Goal: Submit feedback/report problem: Provide input to the site owners about the experience or issues

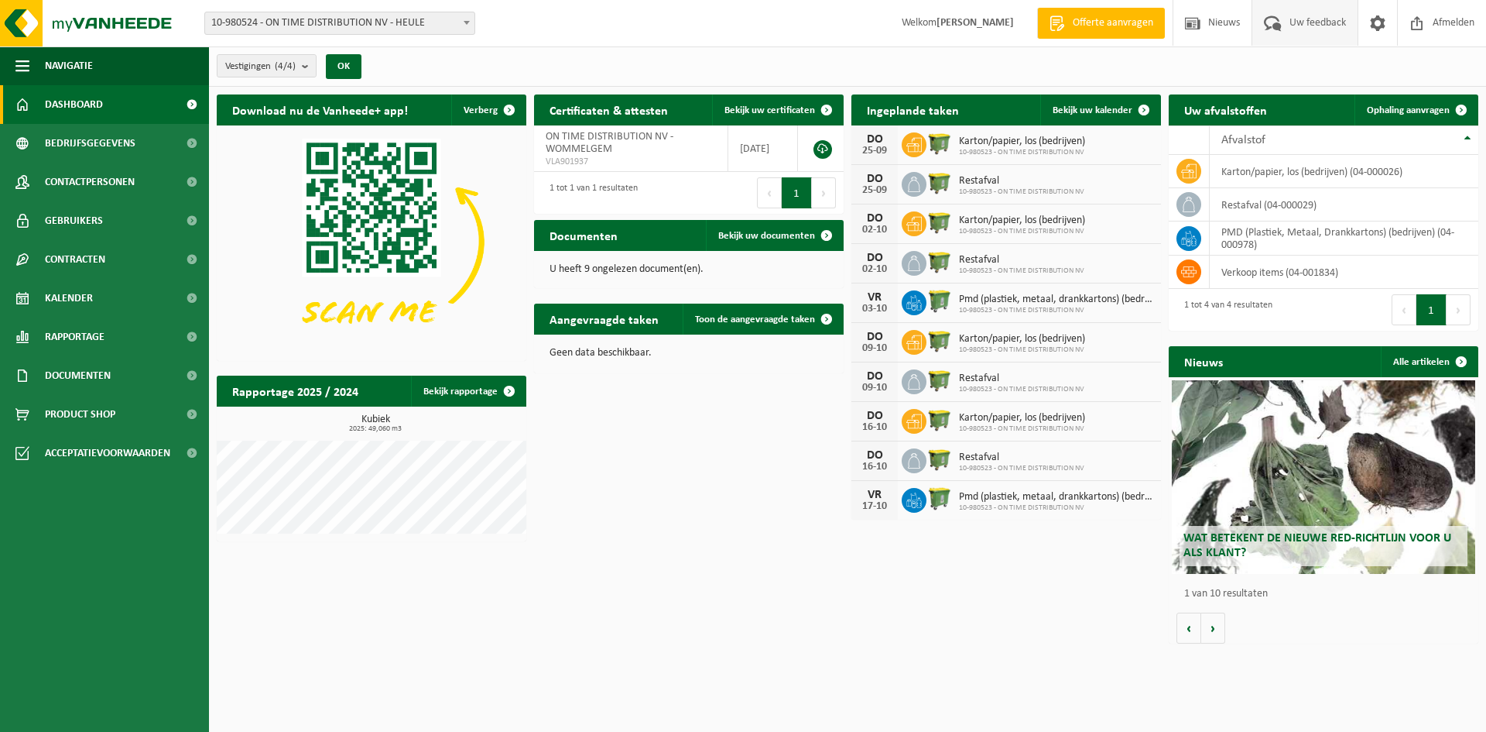
click at [1304, 26] on span "Uw feedback" at bounding box center [1318, 23] width 64 height 46
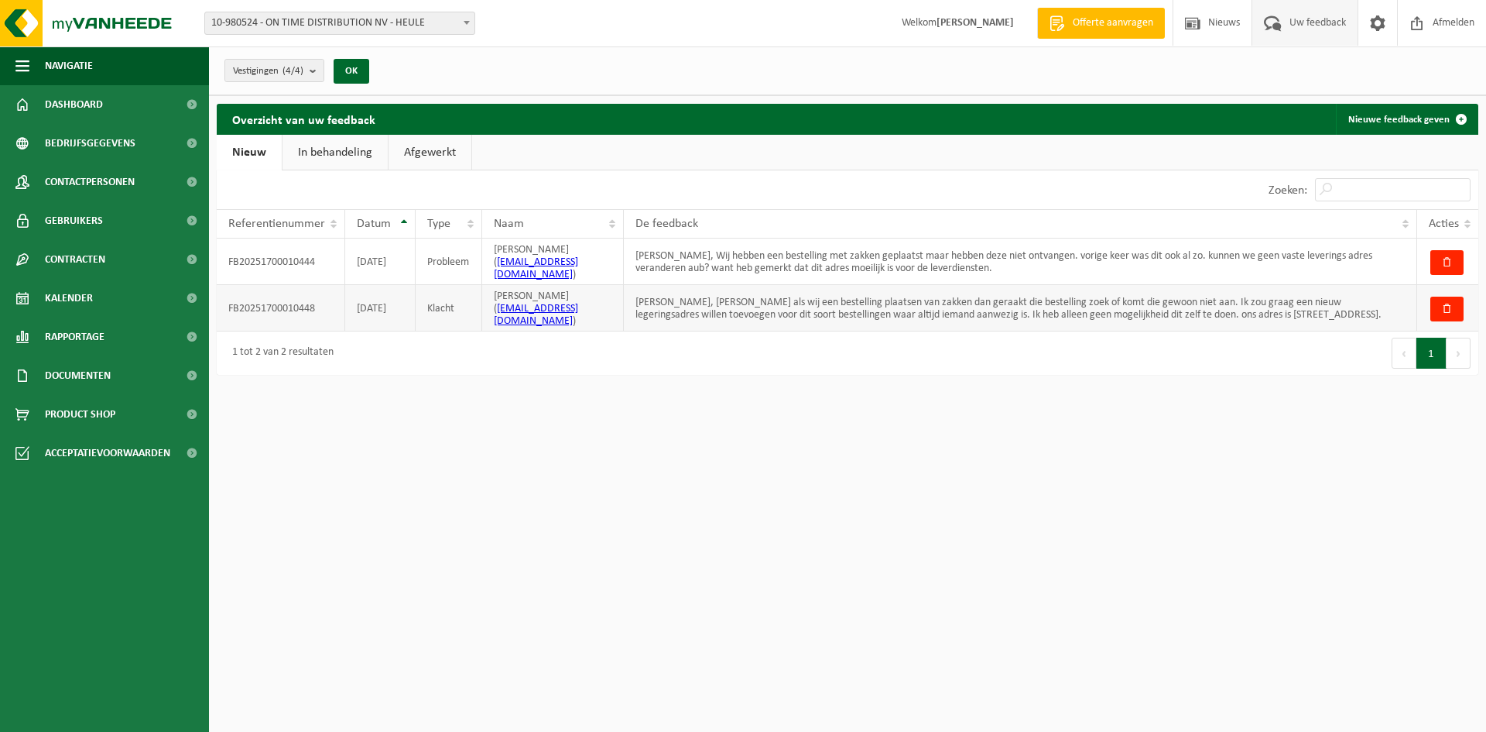
click at [1019, 293] on td "[PERSON_NAME], [PERSON_NAME] als wij een bestelling plaatsen van zakken dan ger…" at bounding box center [1020, 308] width 793 height 46
click at [947, 221] on div "De feedback" at bounding box center [1017, 224] width 762 height 12
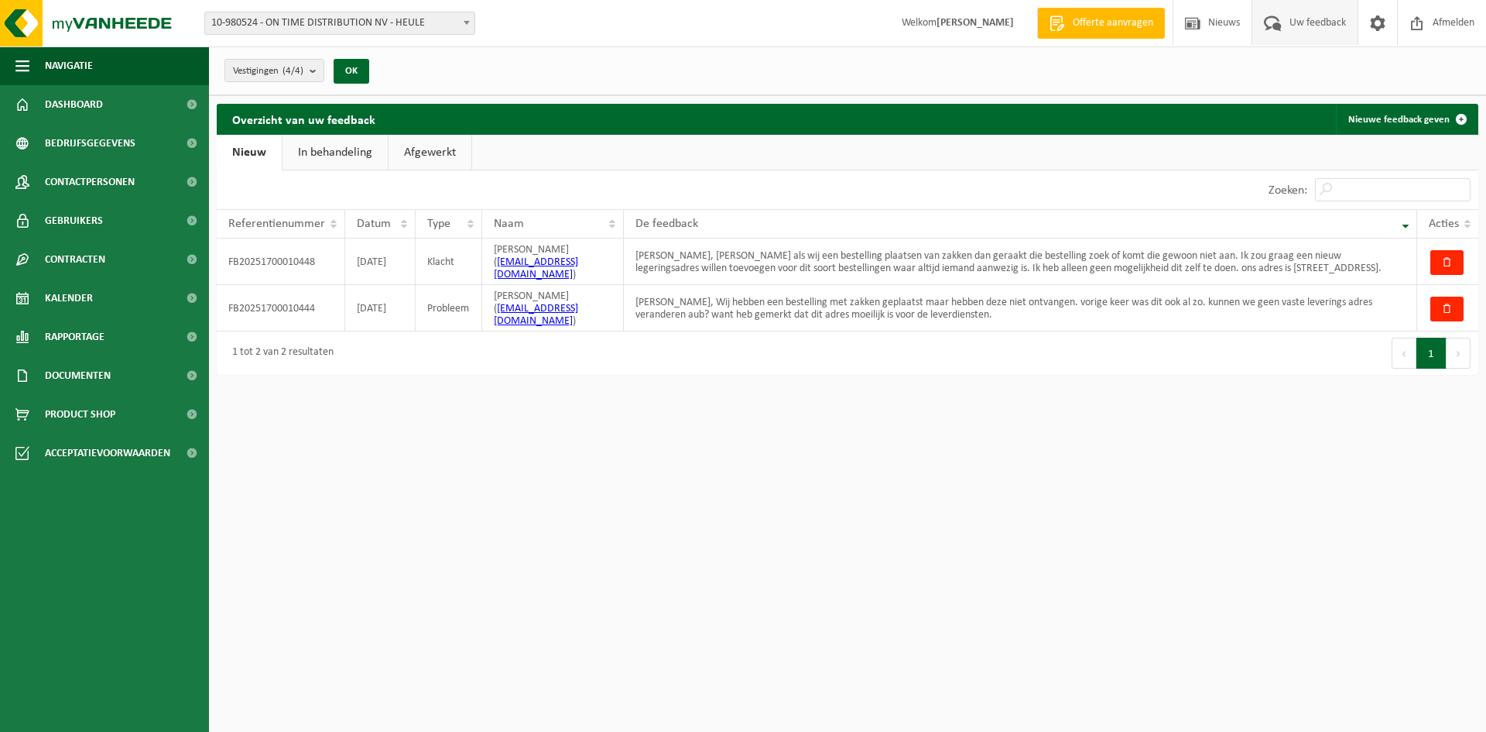
click at [344, 153] on link "In behandeling" at bounding box center [335, 153] width 105 height 36
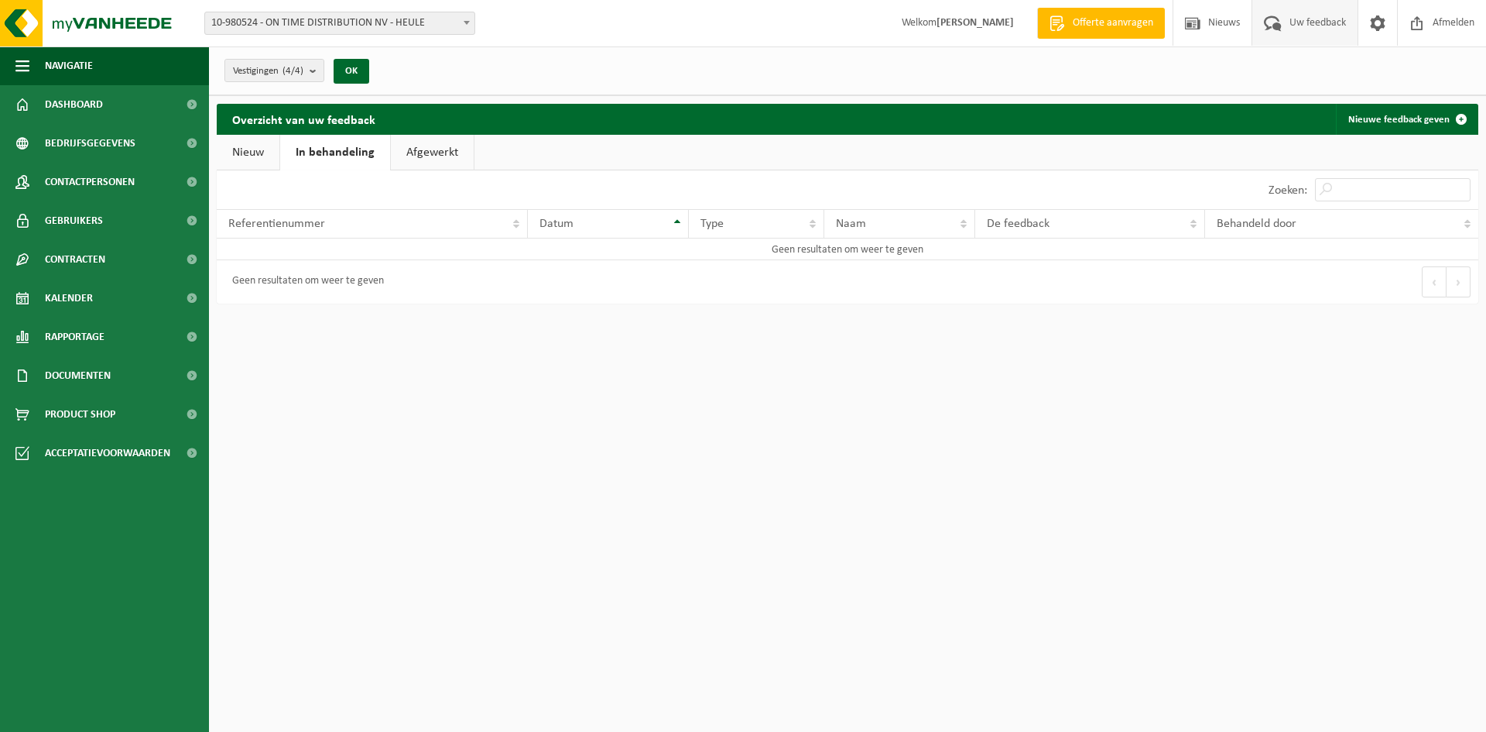
click at [447, 155] on link "Afgewerkt" at bounding box center [432, 153] width 83 height 36
click at [357, 156] on link "In behandeling" at bounding box center [332, 153] width 105 height 36
click at [254, 146] on link "Nieuw" at bounding box center [248, 153] width 63 height 36
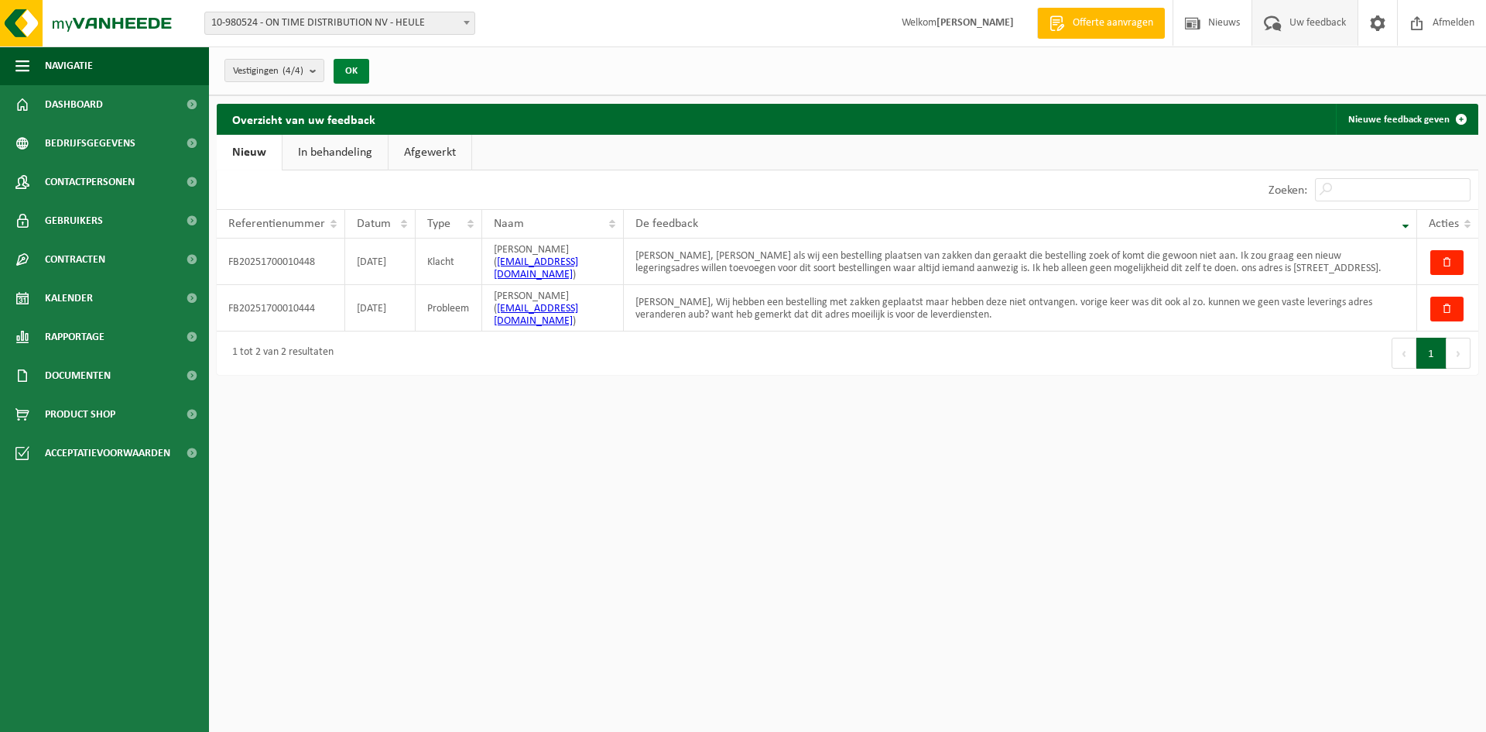
click at [348, 78] on button "OK" at bounding box center [352, 71] width 36 height 25
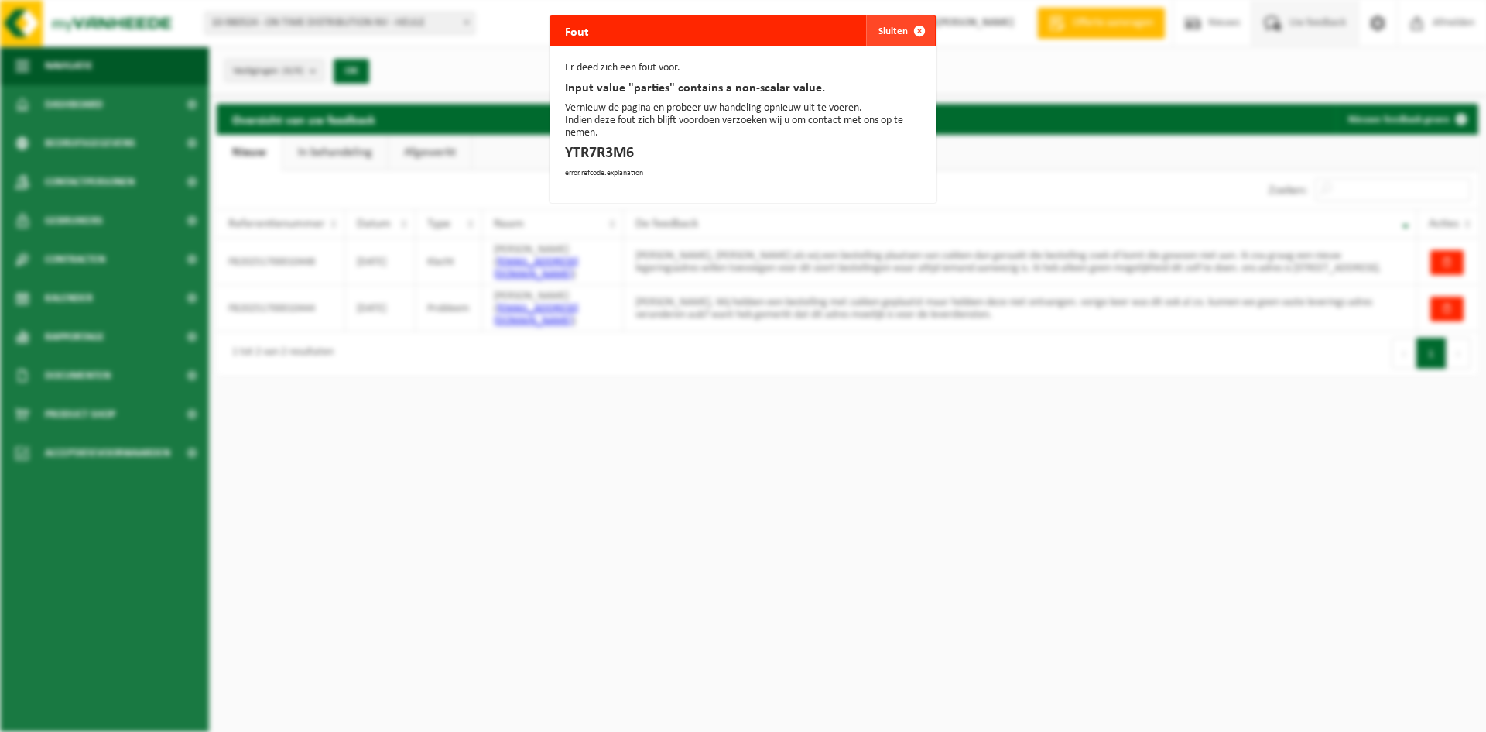
click at [916, 26] on span "button" at bounding box center [919, 30] width 31 height 31
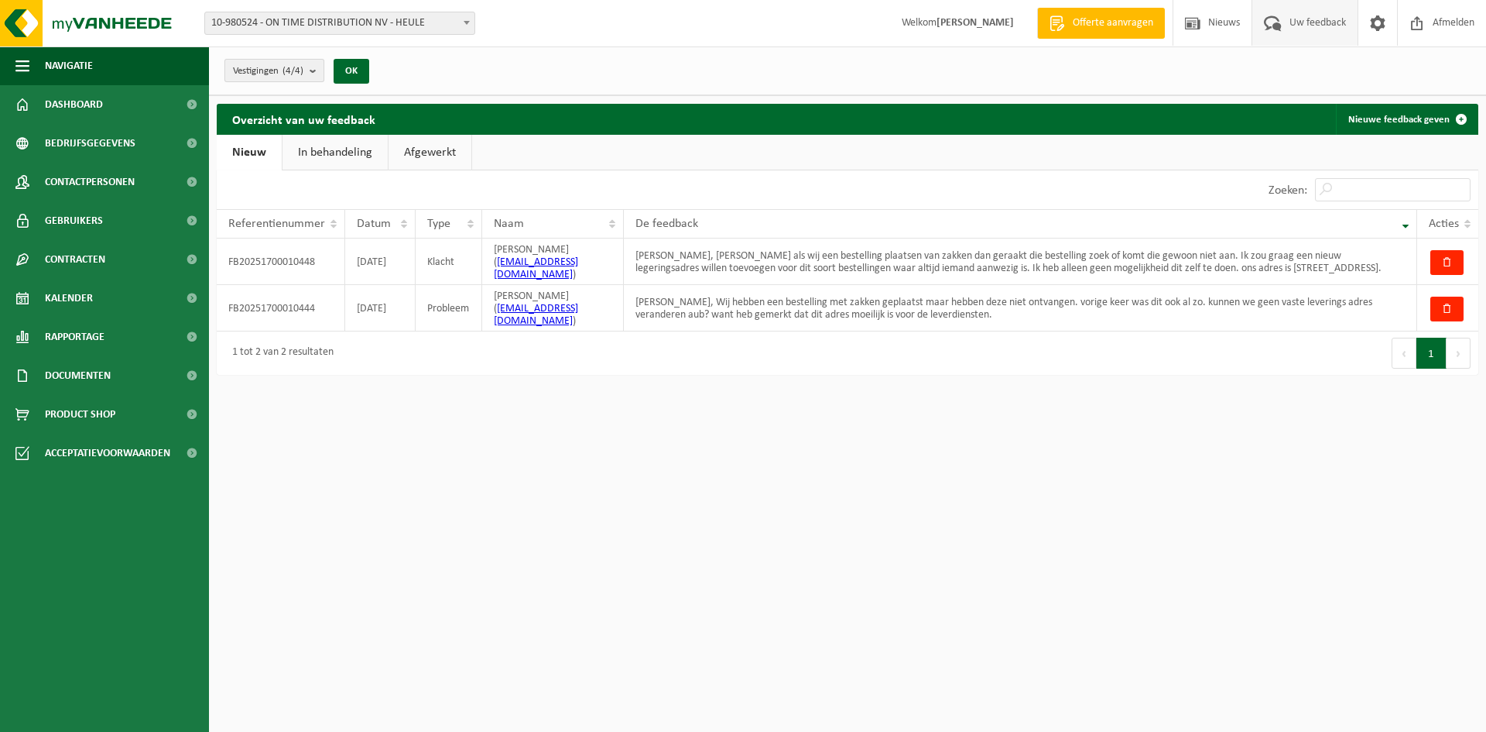
click at [284, 70] on span "Vestigingen (4/4)" at bounding box center [268, 71] width 70 height 23
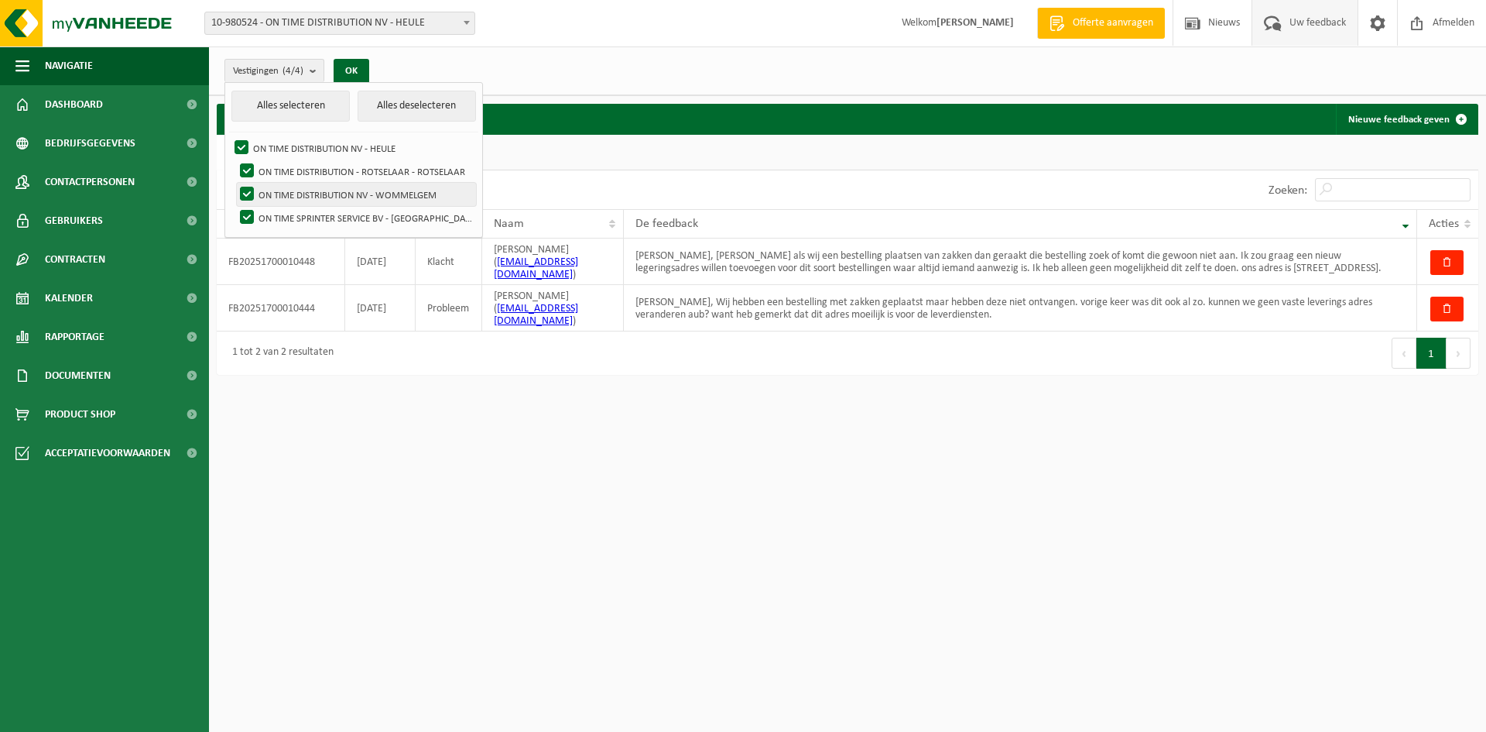
click at [361, 191] on label "ON TIME DISTRIBUTION NV - WOMMELGEM" at bounding box center [356, 194] width 239 height 23
click at [235, 183] on input "ON TIME DISTRIBUTION NV - WOMMELGEM" at bounding box center [234, 182] width 1 height 1
click at [361, 190] on label "ON TIME DISTRIBUTION NV - WOMMELGEM" at bounding box center [356, 194] width 239 height 23
click at [235, 183] on input "ON TIME DISTRIBUTION NV - WOMMELGEM" at bounding box center [234, 182] width 1 height 1
click at [361, 190] on label "ON TIME DISTRIBUTION NV - WOMMELGEM" at bounding box center [356, 194] width 239 height 23
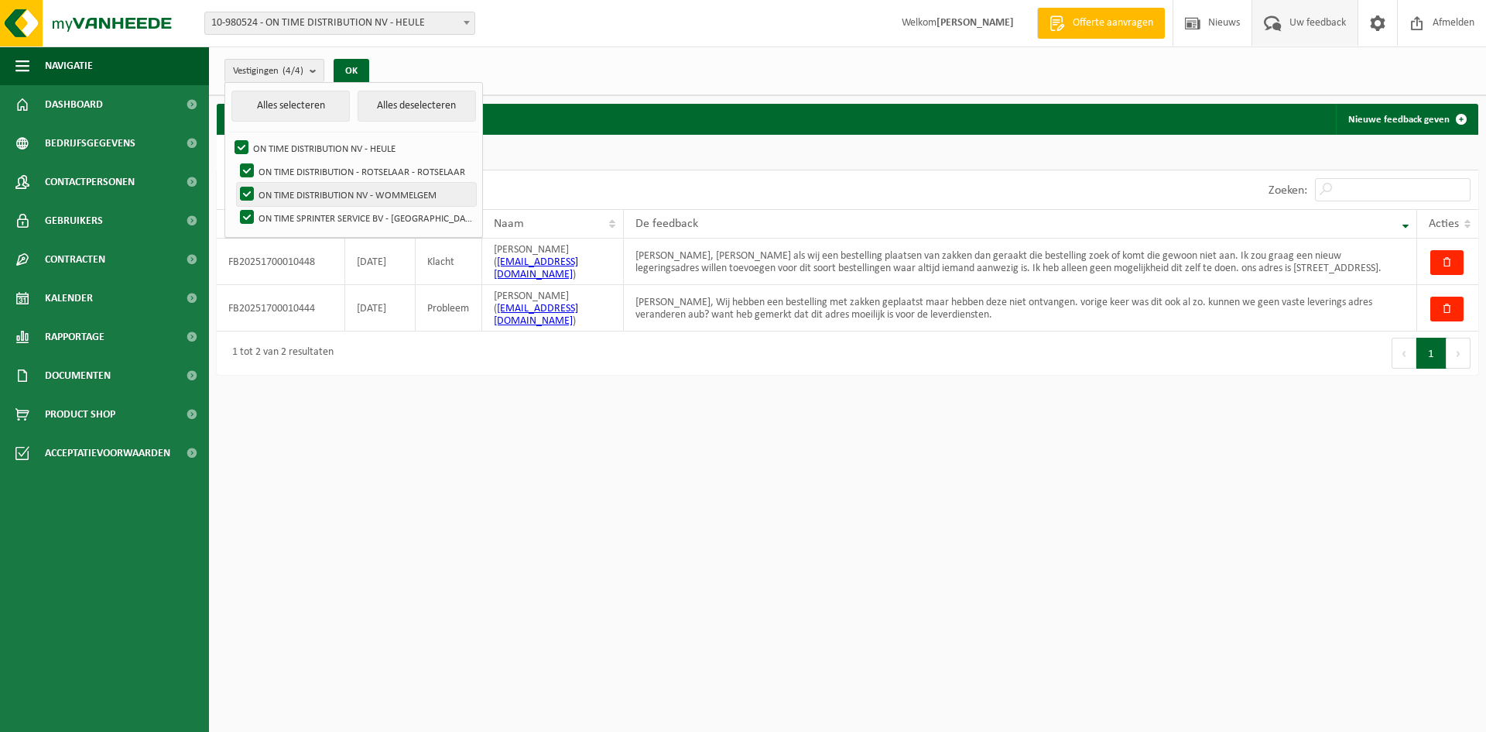
click at [235, 183] on input "ON TIME DISTRIBUTION NV - WOMMELGEM" at bounding box center [234, 182] width 1 height 1
checkbox input "false"
click at [234, 139] on label "ON TIME DISTRIBUTION NV - HEULE" at bounding box center [353, 147] width 245 height 23
click at [229, 136] on input "ON TIME DISTRIBUTION NV - HEULE" at bounding box center [228, 135] width 1 height 1
click at [245, 149] on label "ON TIME DISTRIBUTION NV - HEULE" at bounding box center [353, 147] width 245 height 23
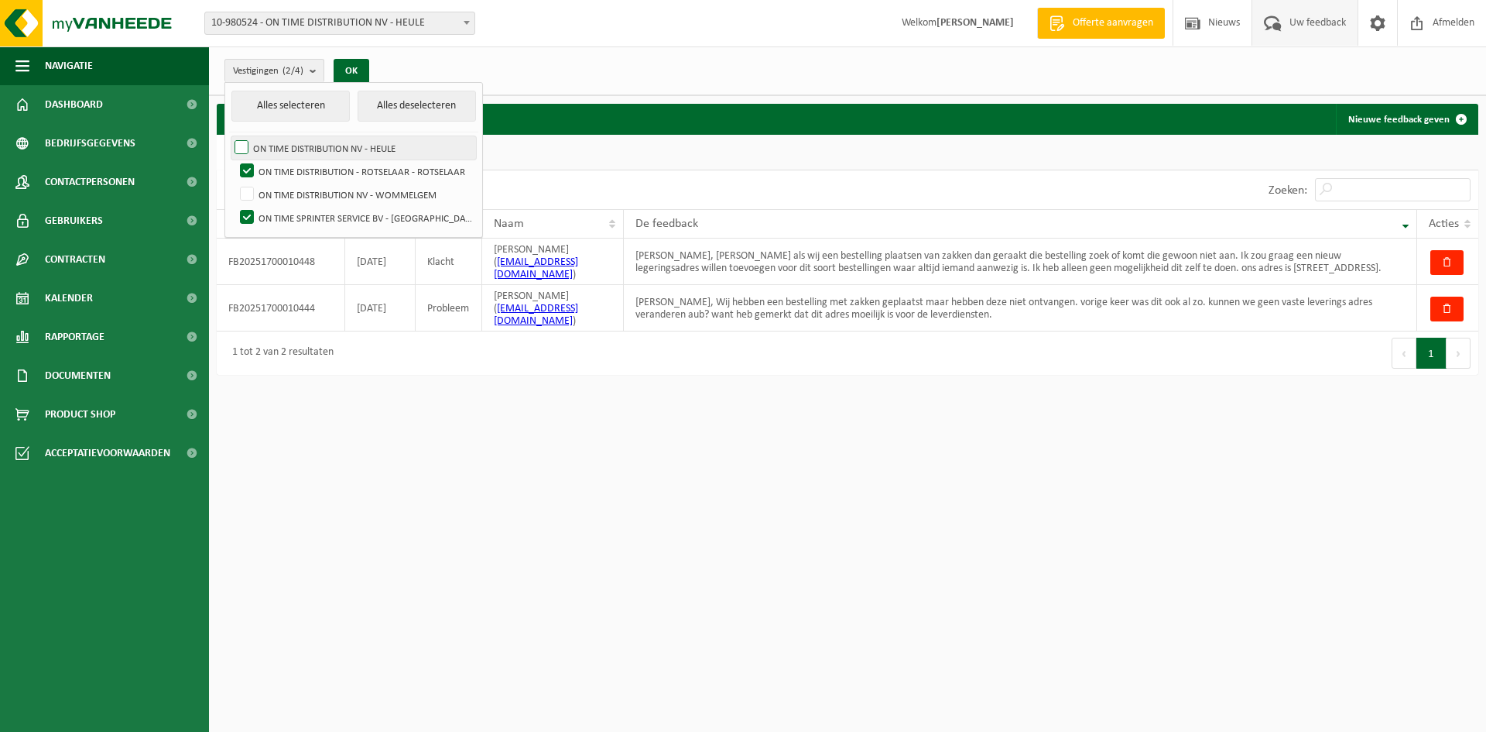
click at [229, 136] on input "ON TIME DISTRIBUTION NV - HEULE" at bounding box center [228, 135] width 1 height 1
checkbox input "true"
click at [247, 168] on label "ON TIME DISTRIBUTION - ROTSELAAR - ROTSELAAR" at bounding box center [356, 170] width 239 height 23
click at [235, 159] on input "ON TIME DISTRIBUTION - ROTSELAAR - ROTSELAAR" at bounding box center [234, 159] width 1 height 1
checkbox input "false"
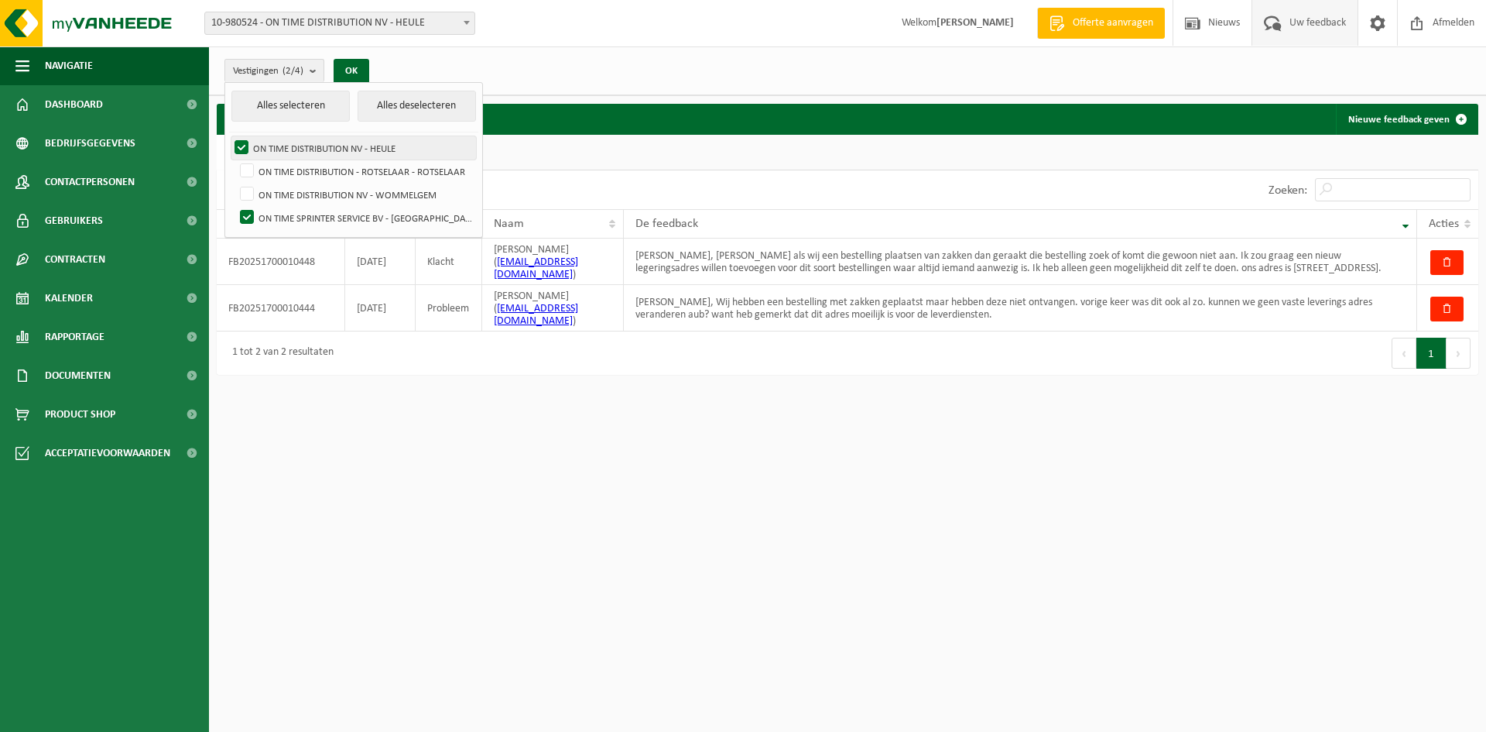
click at [236, 153] on label "ON TIME DISTRIBUTION NV - HEULE" at bounding box center [353, 147] width 245 height 23
click at [229, 136] on input "ON TIME DISTRIBUTION NV - HEULE" at bounding box center [228, 135] width 1 height 1
checkbox input "false"
click at [246, 221] on label "ON TIME SPRINTER SERVICE BV - [GEOGRAPHIC_DATA]" at bounding box center [356, 217] width 239 height 23
click at [235, 206] on input "ON TIME SPRINTER SERVICE BV - [GEOGRAPHIC_DATA]" at bounding box center [234, 205] width 1 height 1
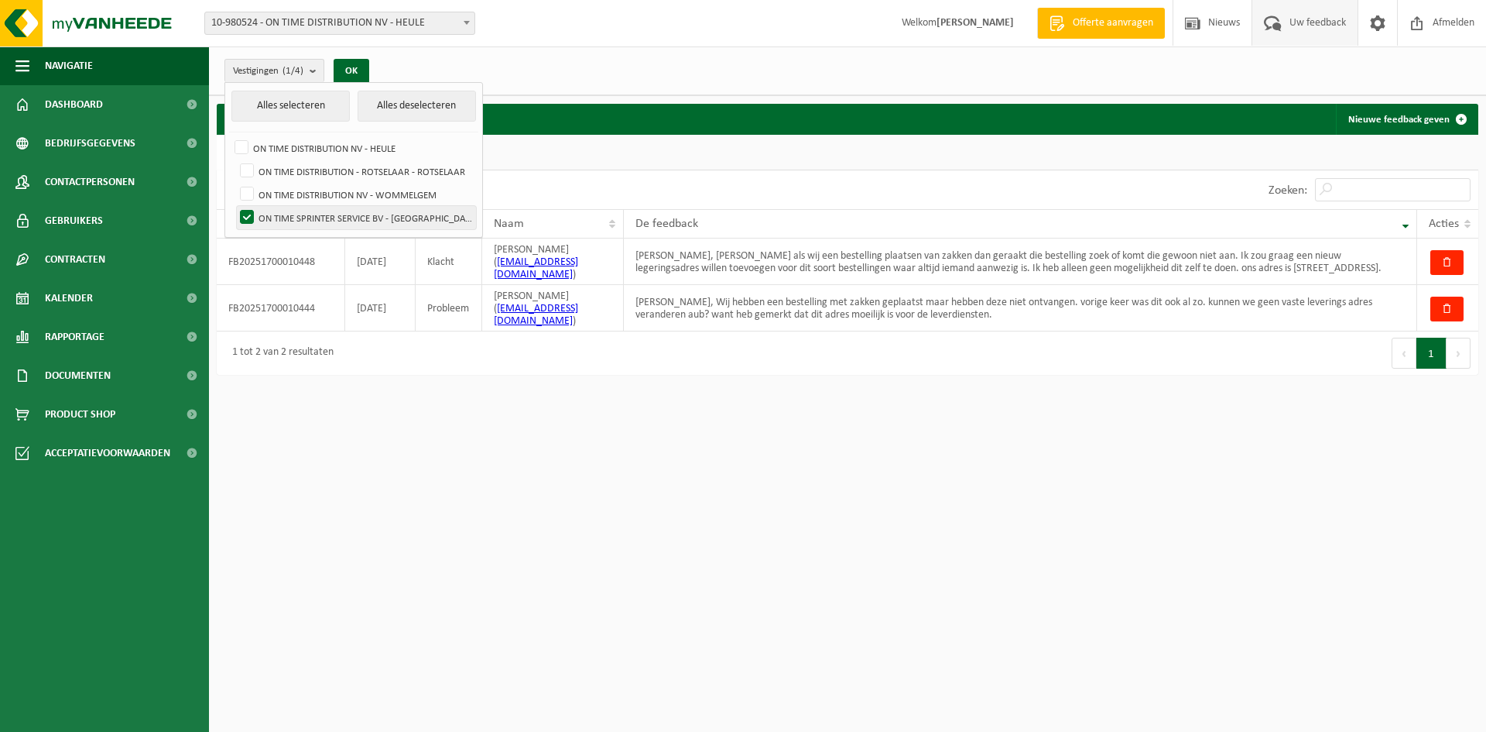
checkbox input "false"
click at [245, 203] on label "ON TIME DISTRIBUTION NV - WOMMELGEM" at bounding box center [356, 194] width 239 height 23
click at [235, 183] on input "ON TIME DISTRIBUTION NV - WOMMELGEM" at bounding box center [234, 182] width 1 height 1
checkbox input "true"
click at [361, 403] on div "Vestiging: 10-980524 - ON TIME DISTRIBUTION NV - HEULE 10-986259 - ON TIME DIST…" at bounding box center [743, 366] width 1486 height 732
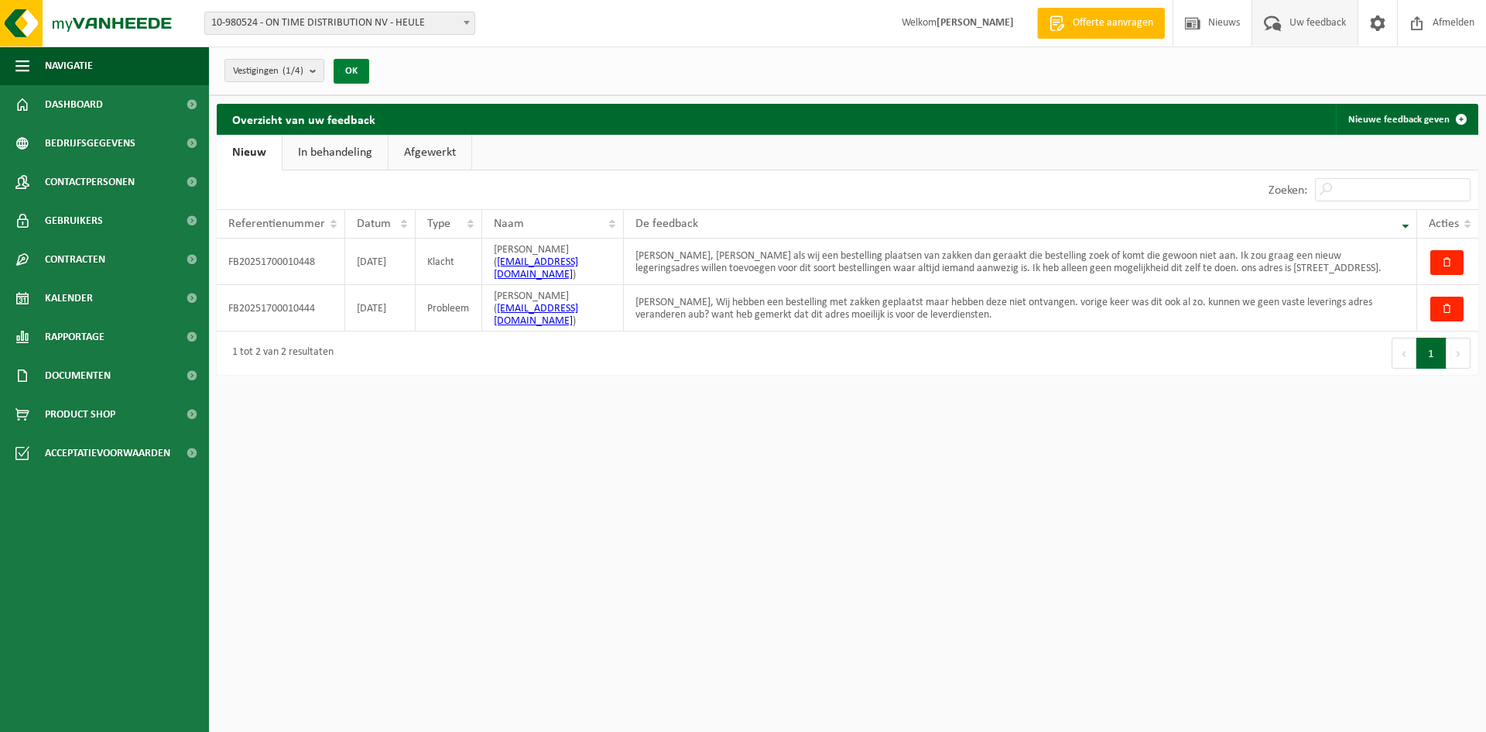
click at [356, 75] on button "OK" at bounding box center [352, 71] width 36 height 25
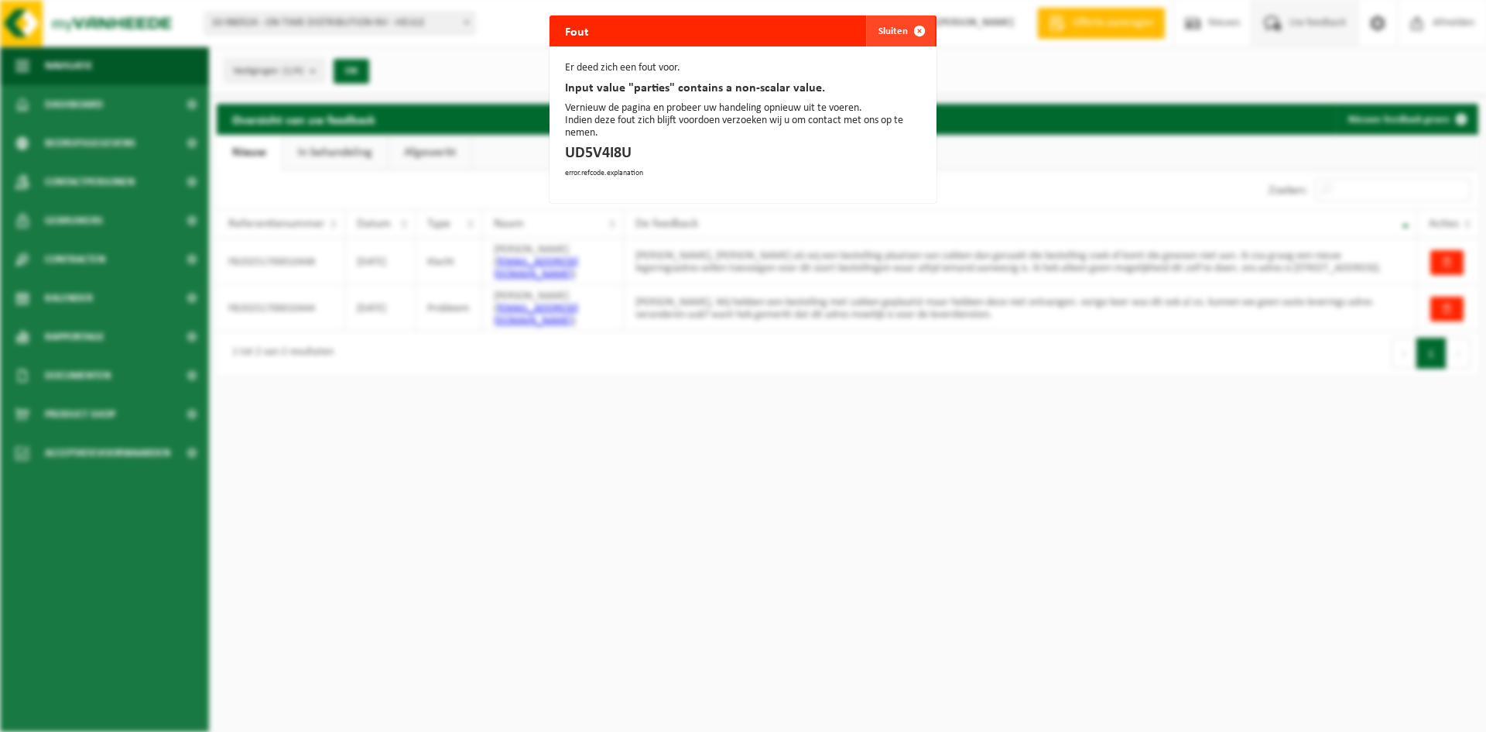
click at [909, 40] on span "button" at bounding box center [919, 30] width 31 height 31
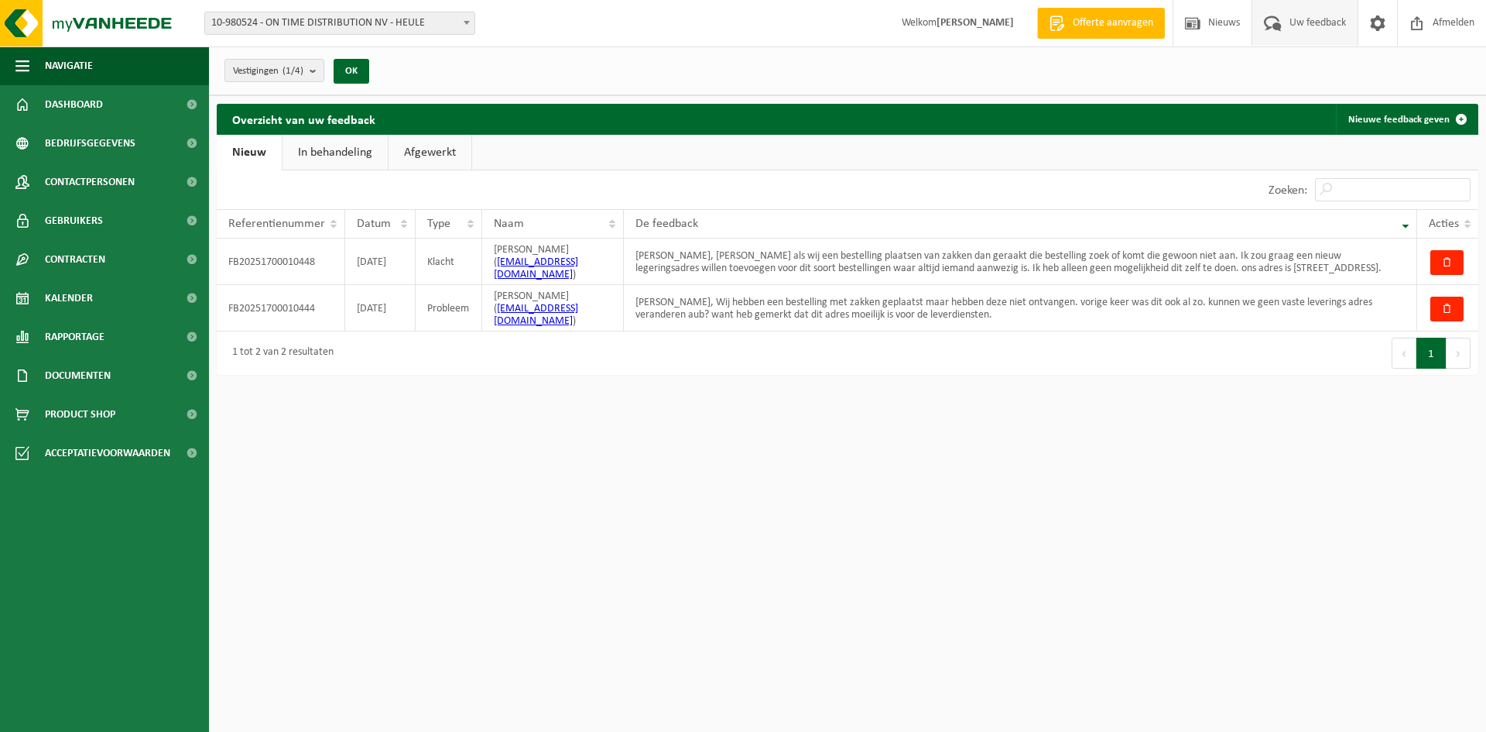
click at [1116, 32] on link "Offerte aanvragen" at bounding box center [1101, 23] width 128 height 31
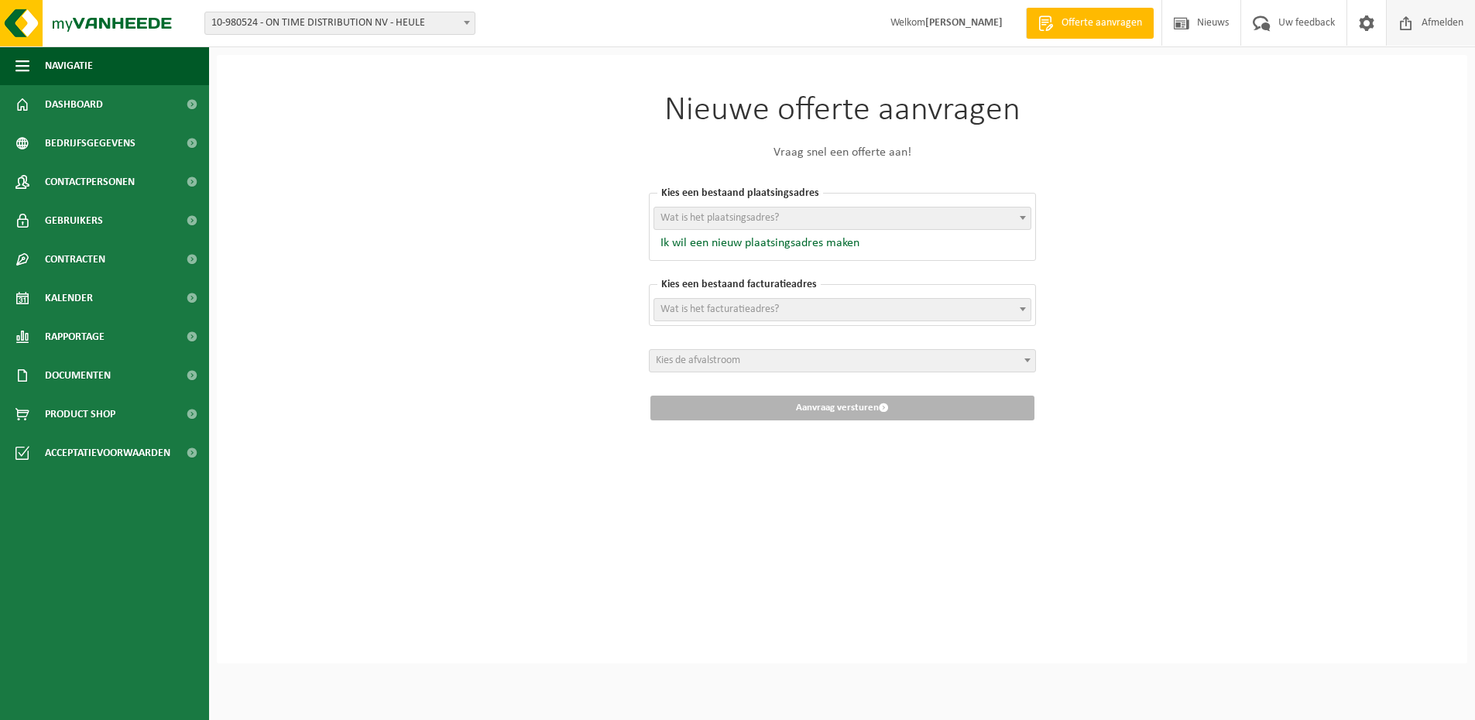
click at [1420, 26] on span "Afmelden" at bounding box center [1442, 23] width 50 height 46
